Goal: Task Accomplishment & Management: Manage account settings

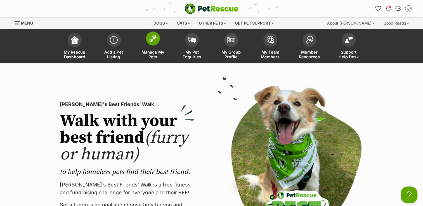
click at [166, 44] on link "Manage My Pets" at bounding box center [152, 46] width 39 height 33
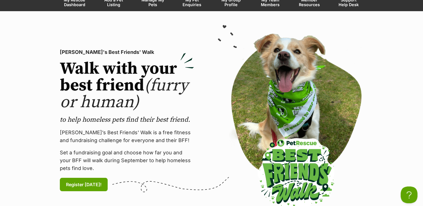
scroll to position [56, 0]
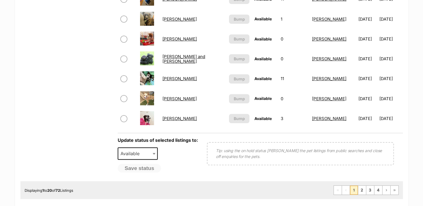
scroll to position [419, 0]
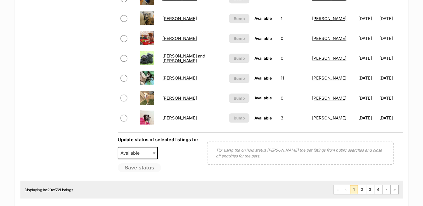
click at [173, 98] on link "Ellie Valenti" at bounding box center [179, 98] width 34 height 5
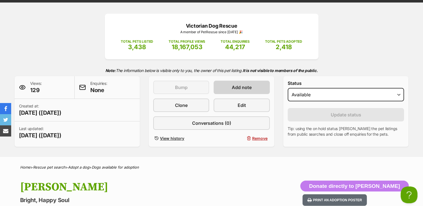
scroll to position [140, 0]
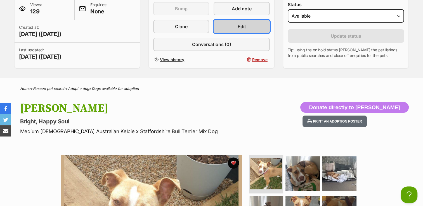
click at [249, 26] on link "Edit" at bounding box center [242, 26] width 56 height 13
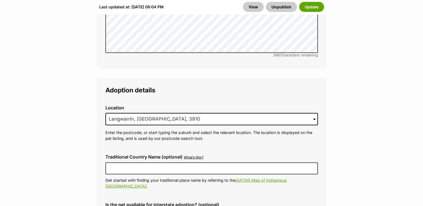
scroll to position [1426, 0]
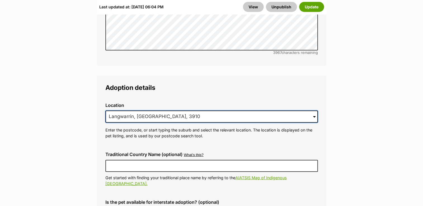
drag, startPoint x: 174, startPoint y: 94, endPoint x: 95, endPoint y: 86, distance: 80.0
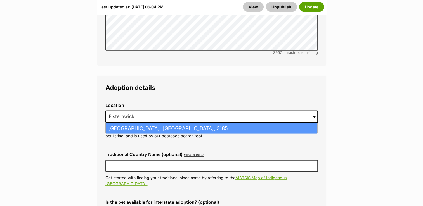
click at [133, 123] on li "Elsternwick, Victoria, 3185" at bounding box center [212, 128] width 212 height 11
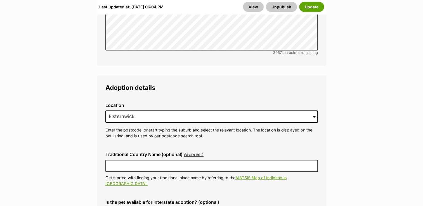
type input "Elsternwick, Victoria, 3185"
click at [312, 6] on button "Update" at bounding box center [311, 7] width 25 height 10
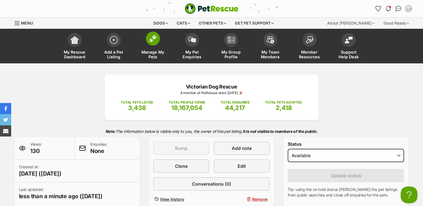
click at [156, 46] on link "Manage My Pets" at bounding box center [152, 46] width 39 height 33
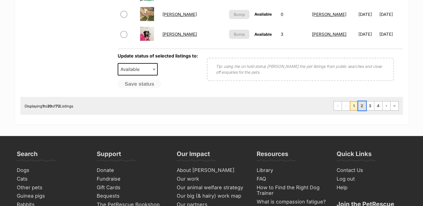
click at [363, 105] on link "2" at bounding box center [362, 105] width 8 height 9
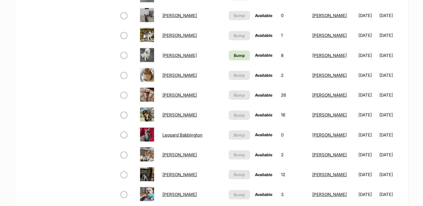
scroll to position [308, 0]
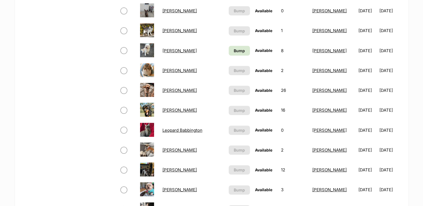
click at [226, 44] on td "Bump" at bounding box center [239, 50] width 26 height 19
click at [234, 50] on span "Bump" at bounding box center [239, 51] width 11 height 6
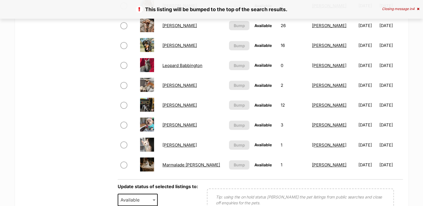
scroll to position [391, 0]
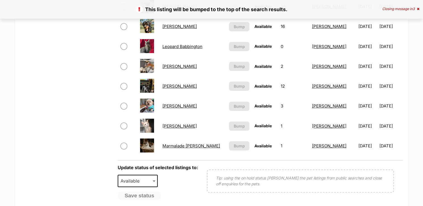
click at [182, 85] on link "[PERSON_NAME]" at bounding box center [179, 86] width 34 height 5
